Goal: Transaction & Acquisition: Purchase product/service

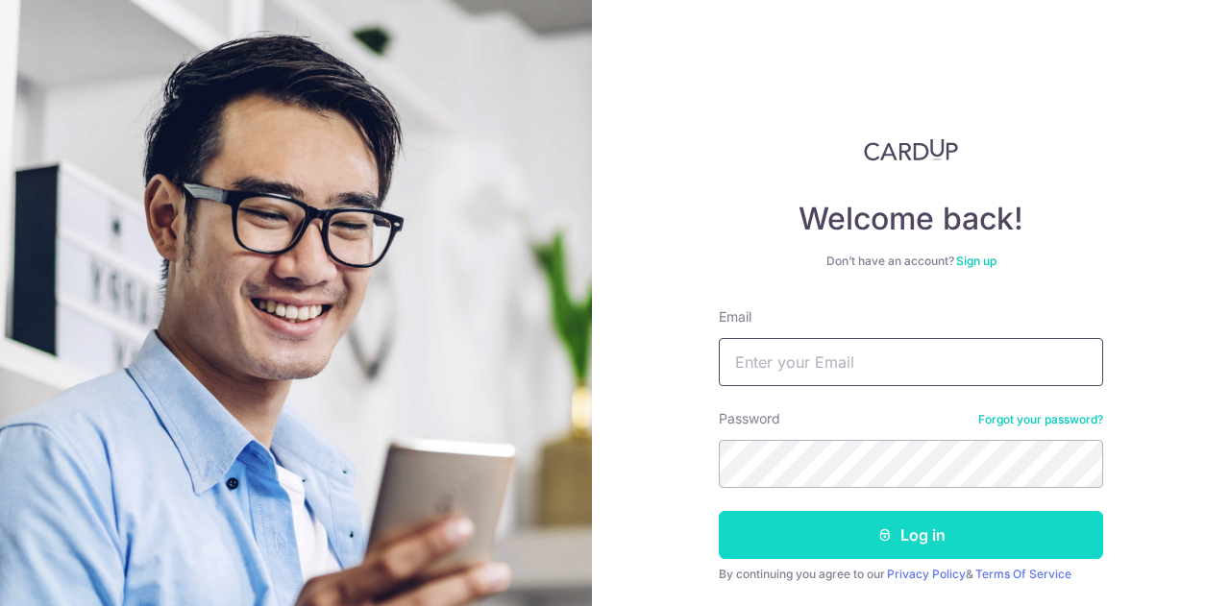
type input "[EMAIL_ADDRESS][DOMAIN_NAME]"
click at [853, 526] on button "Log in" at bounding box center [911, 535] width 384 height 48
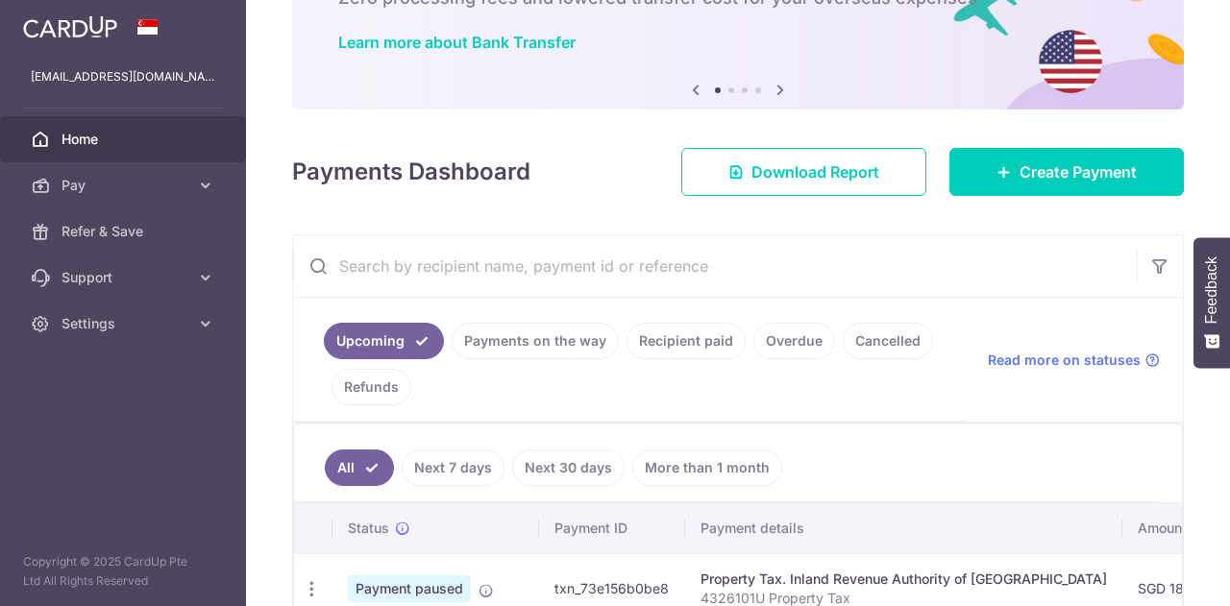
scroll to position [192, 0]
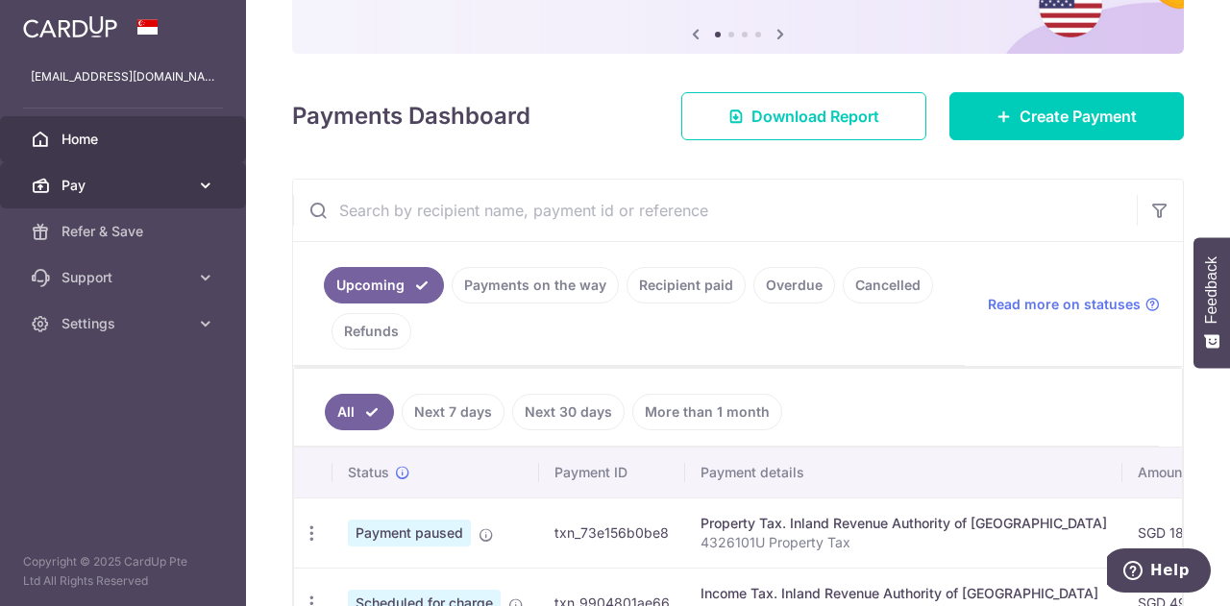
click at [114, 187] on span "Pay" at bounding box center [124, 185] width 127 height 19
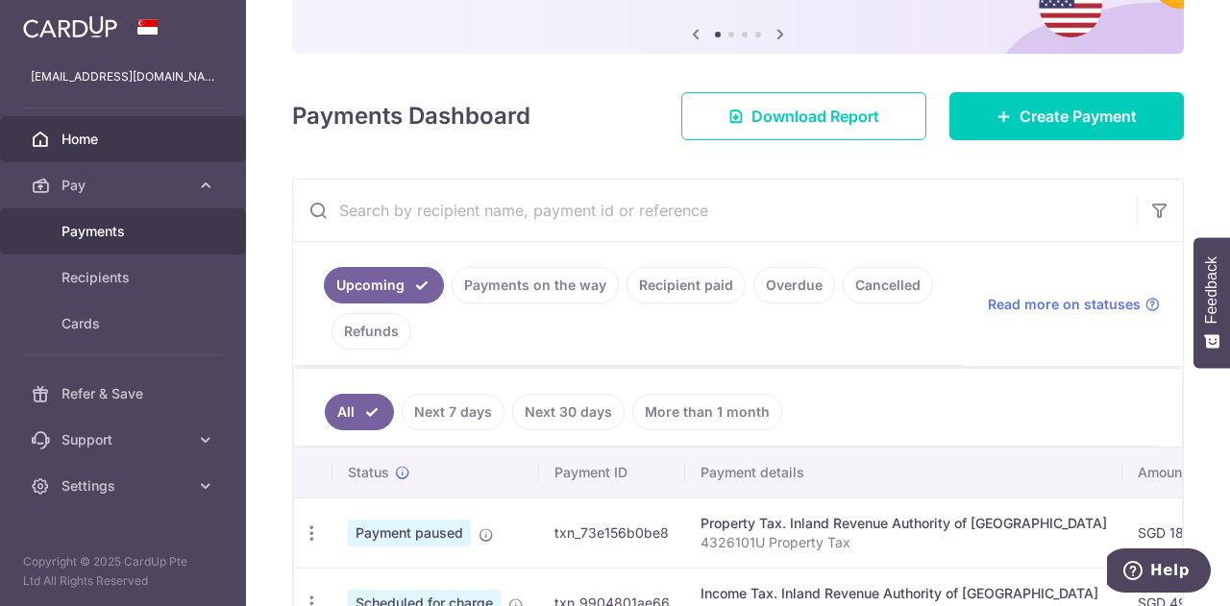
click at [113, 235] on span "Payments" at bounding box center [124, 231] width 127 height 19
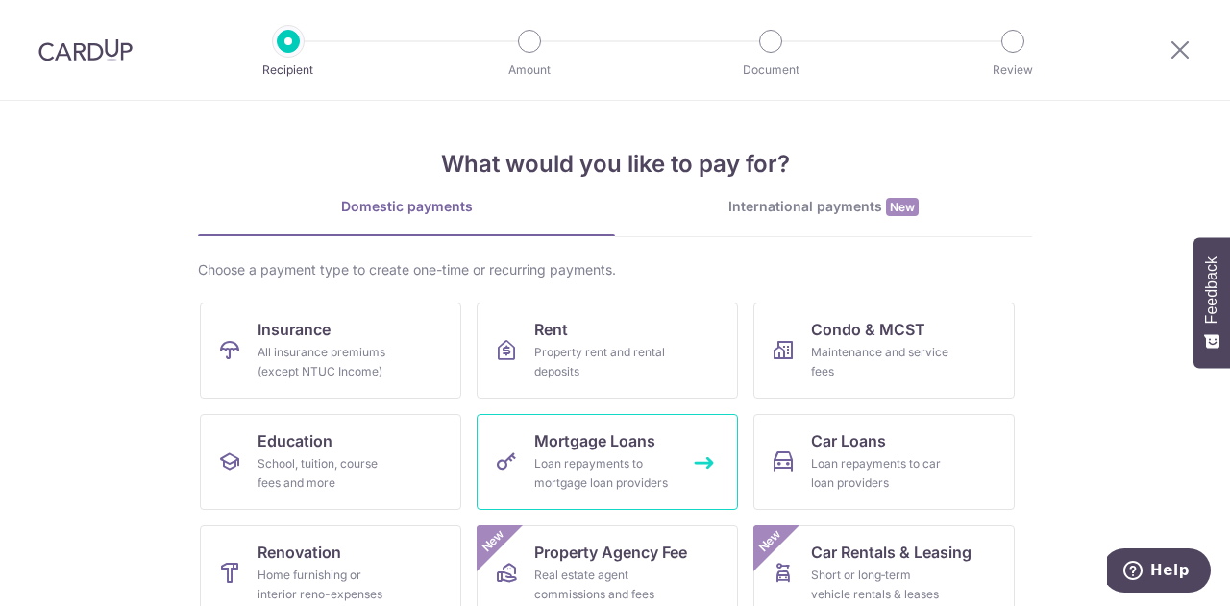
click at [564, 452] on link "Mortgage Loans Loan repayments to mortgage loan providers" at bounding box center [607, 462] width 261 height 96
